Goal: Task Accomplishment & Management: Complete application form

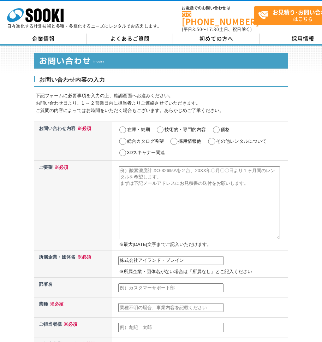
type input "株式会社アイランド・ブレイン"
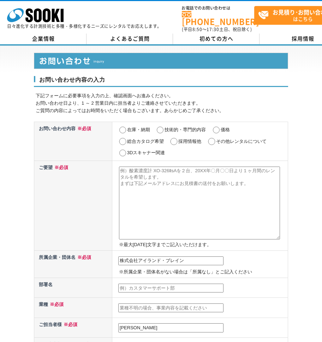
type input "[PERSON_NAME]"
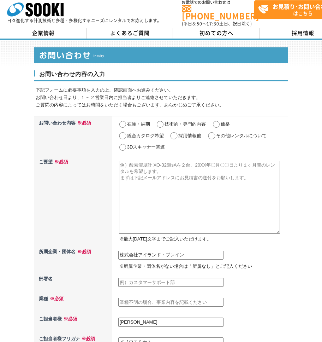
type input "イノウエミナト"
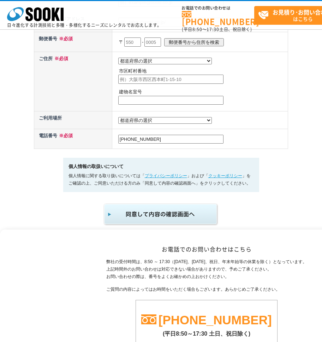
type input "[PHONE_NUMBER]"
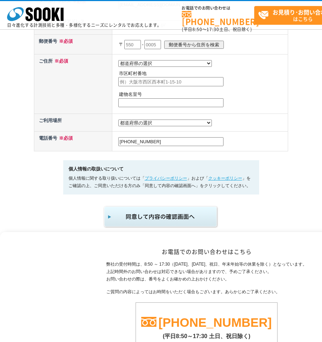
type input "[EMAIL_ADDRESS][DOMAIN_NAME]"
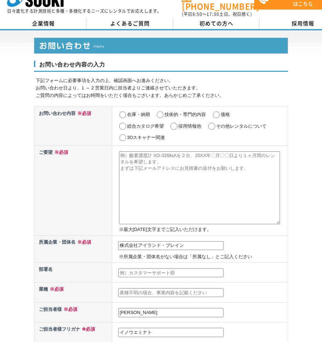
scroll to position [0, 0]
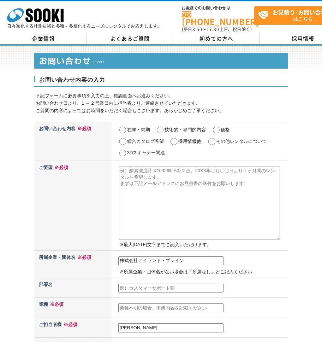
type input "[PERSON_NAME][STREET_ADDRESS][DATE]"
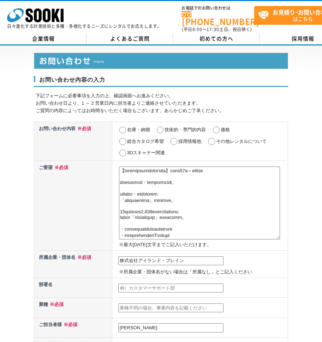
type textarea "【御社にとって効率的なリード獲得方法とは】送信単価20円～フォーム営業 株式会社アイランド・ブレインの井上と申します。 当社はリスト・原稿作成が無制限の 「問…"
click at [214, 139] on input "その他レンタルについて" at bounding box center [211, 141] width 9 height 7
radio input "true"
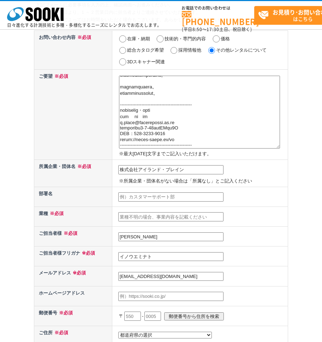
scroll to position [71, 0]
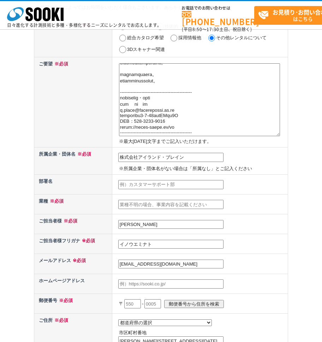
paste input "営業部"
type input "営業部"
click at [204, 204] on input "text" at bounding box center [170, 204] width 105 height 9
click at [190, 201] on input "text" at bounding box center [170, 204] width 105 height 9
paste input "営業代行"
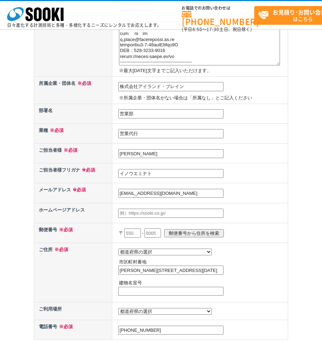
scroll to position [177, 0]
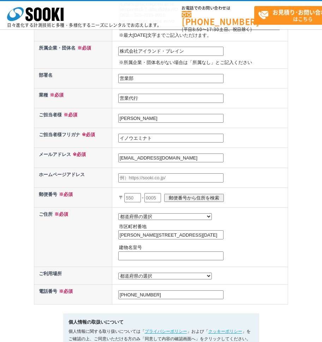
type input "営業代行"
paste input "[URL][DOMAIN_NAME]"
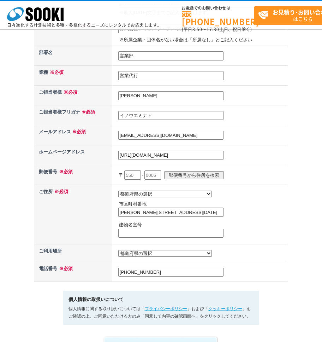
scroll to position [212, 0]
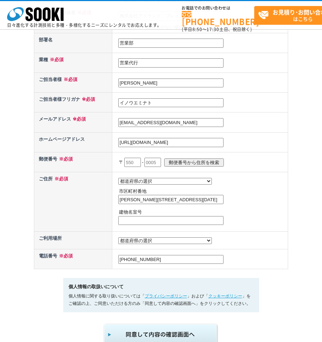
type input "[URL][DOMAIN_NAME]"
click at [133, 164] on input "text" at bounding box center [132, 162] width 17 height 9
paste input "103"
type input "103"
click at [160, 161] on input "text" at bounding box center [152, 162] width 17 height 9
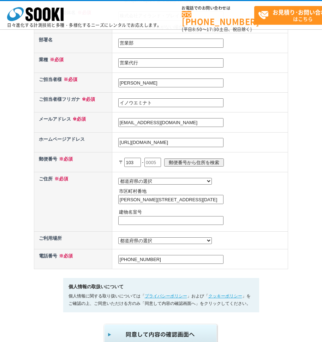
paste input "0027"
type input "0027"
click at [154, 182] on select "都道府県の選択 北海道 青森県 岩手県 宮城県 秋田県 山形県 福島県 茨城県 栃木県 群馬県 埼玉県 千葉県 東京都 神奈川県 新潟県 富山県 石川県 福井…" at bounding box center [165, 181] width 94 height 7
select select "13"
click at [118, 178] on select "都道府県の選択 北海道 青森県 岩手県 宮城県 秋田県 山形県 福島県 茨城県 栃木県 群馬県 埼玉県 千葉県 東京都 神奈川県 新潟県 富山県 石川県 福井…" at bounding box center [165, 181] width 94 height 7
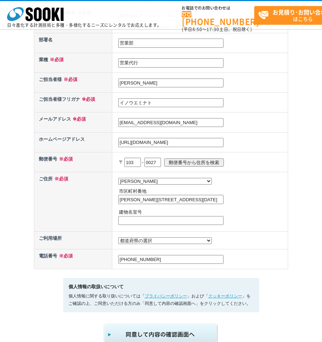
drag, startPoint x: 177, startPoint y: 200, endPoint x: 212, endPoint y: 200, distance: 35.0
click at [212, 200] on input "[PERSON_NAME][STREET_ADDRESS][DATE]" at bounding box center [170, 199] width 105 height 9
type input "東京都中央区日本橋3-2-14"
type input "日本橋KNビル4F"
click at [257, 206] on td "都道府県の選択 北海道 青森県 岩手県 宮城県 秋田県 山形県 福島県 茨城県 栃木県 群馬県 埼玉県 千葉県 東京都 神奈川県 新潟県 富山県 石川県 福井…" at bounding box center [200, 201] width 176 height 59
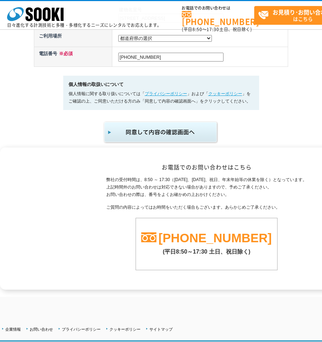
scroll to position [424, 0]
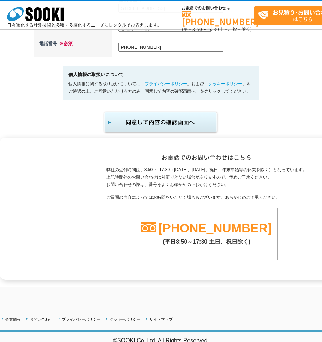
click at [184, 128] on img "submit" at bounding box center [161, 122] width 116 height 23
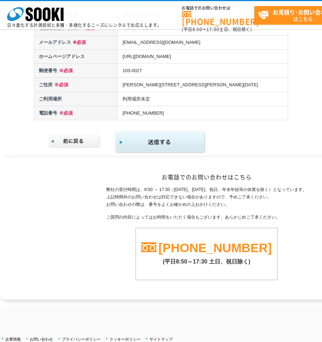
scroll to position [474, 0]
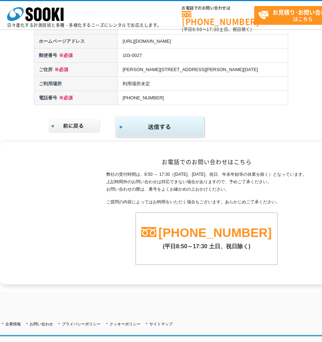
drag, startPoint x: 160, startPoint y: 121, endPoint x: 178, endPoint y: 121, distance: 18.0
click at [159, 121] on img "submit" at bounding box center [160, 127] width 91 height 23
